Goal: Find specific page/section: Find specific page/section

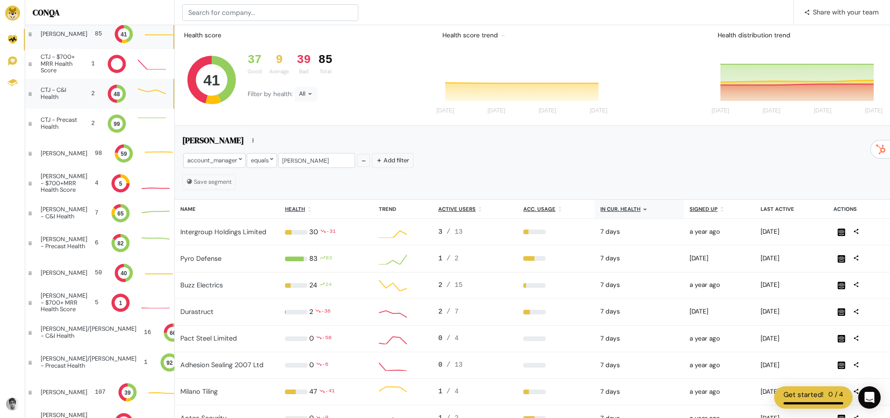
click at [57, 96] on div "CTJ - C&I Health" at bounding box center [58, 94] width 35 height 14
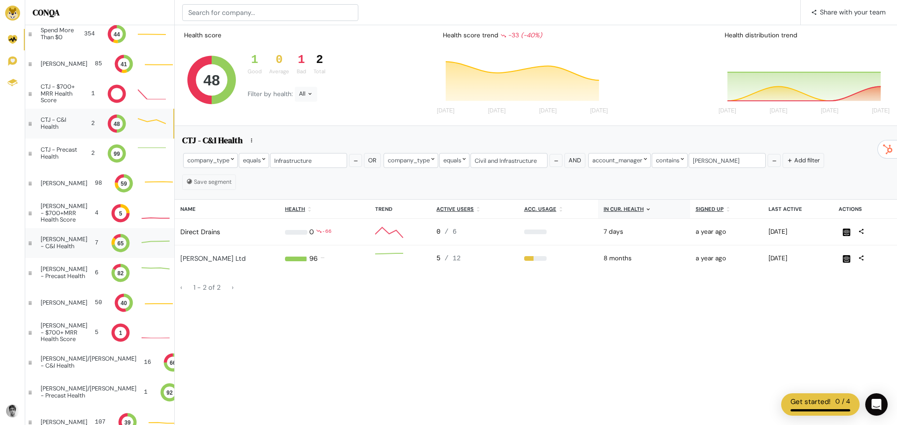
scroll to position [587, 0]
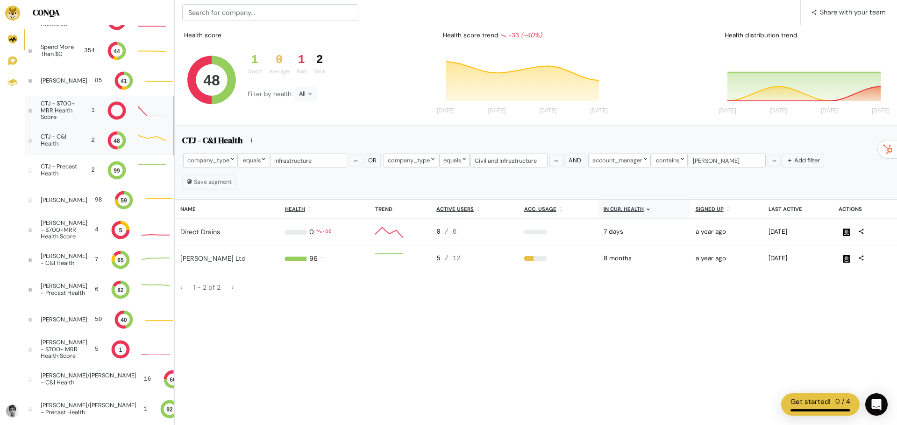
click at [74, 118] on div "CTJ - $700+ MRR Health Score" at bounding box center [61, 110] width 40 height 20
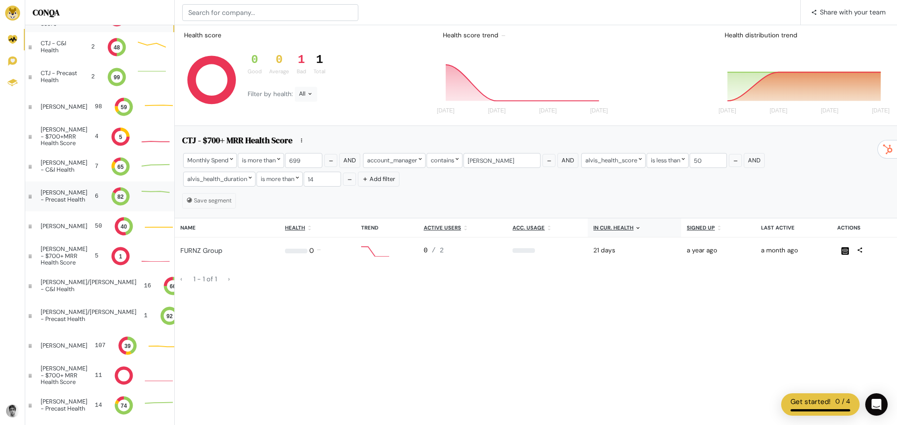
scroll to position [587, 0]
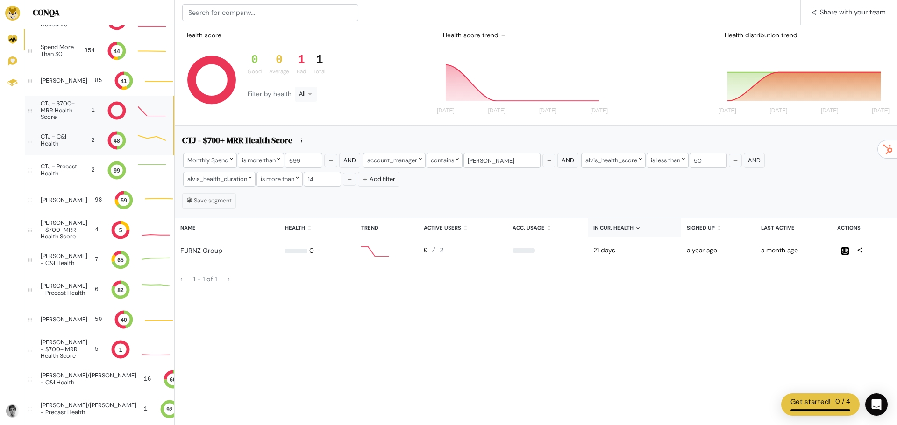
click at [70, 148] on div "CTJ - C&I Health 2 48" at bounding box center [99, 141] width 148 height 30
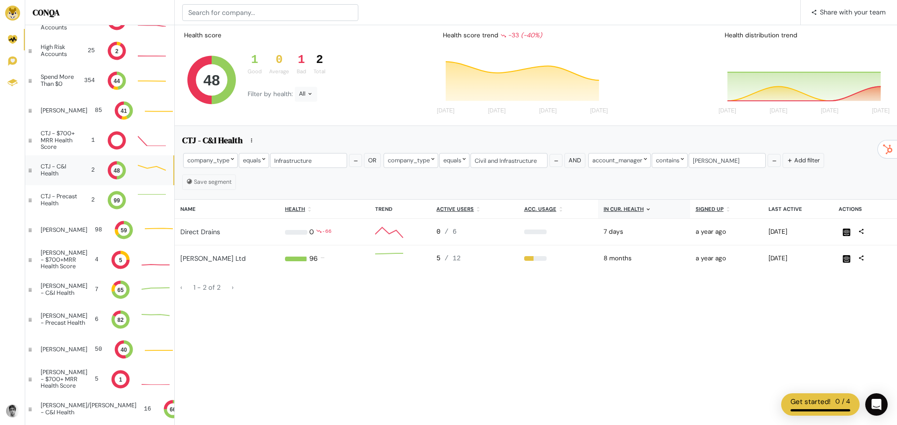
scroll to position [540, 0]
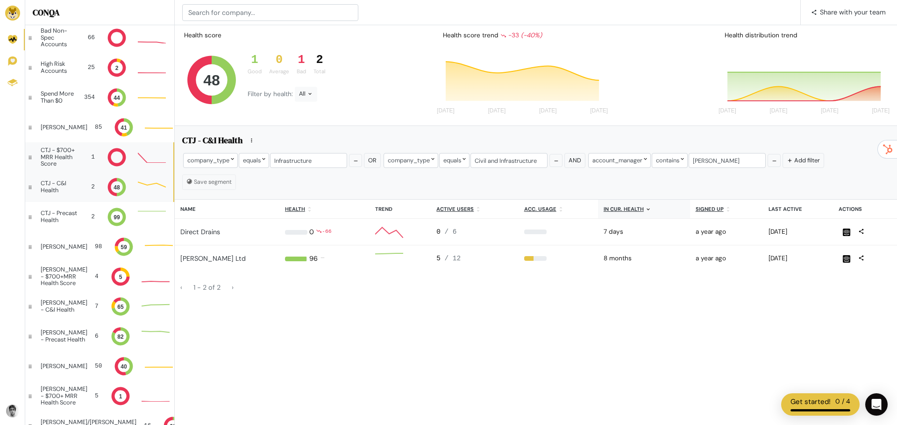
click at [74, 156] on div "CTJ - $700+ MRR Health Score" at bounding box center [61, 157] width 40 height 20
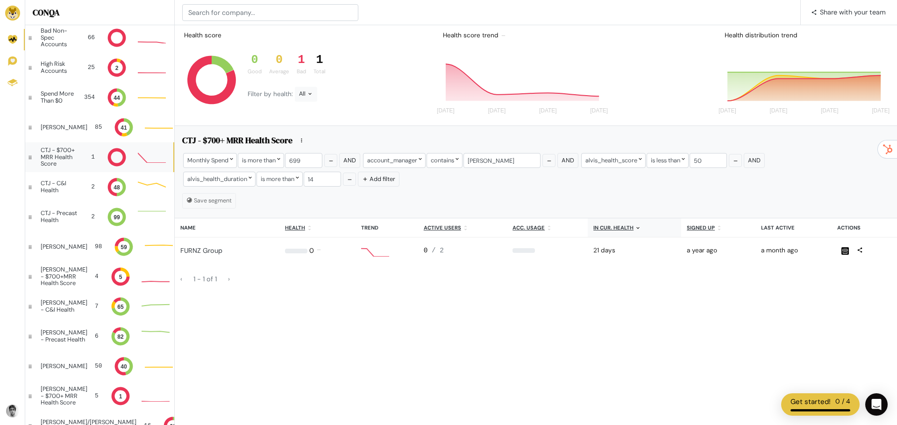
scroll to position [5, 45]
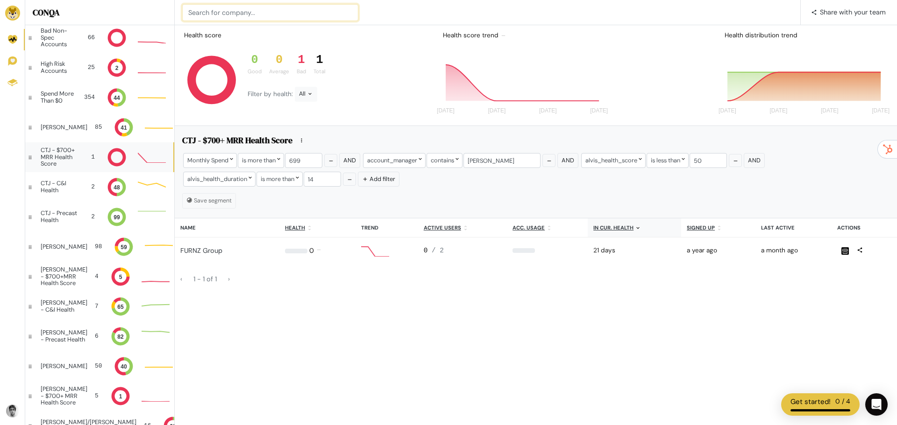
click at [239, 17] on input at bounding box center [270, 12] width 176 height 17
type input "flooring"
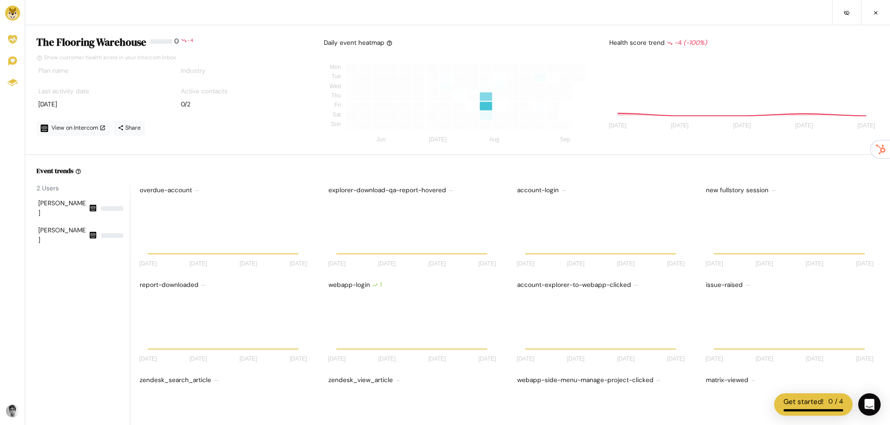
scroll to position [7, 7]
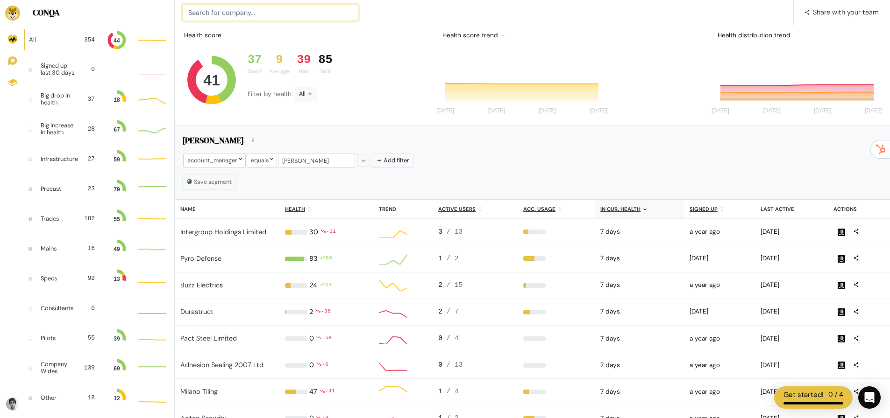
click at [240, 15] on input at bounding box center [270, 12] width 176 height 17
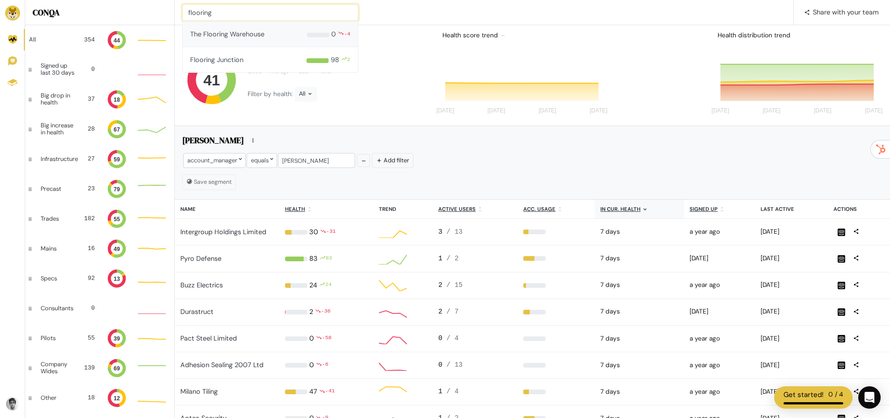
type input "flooring"
